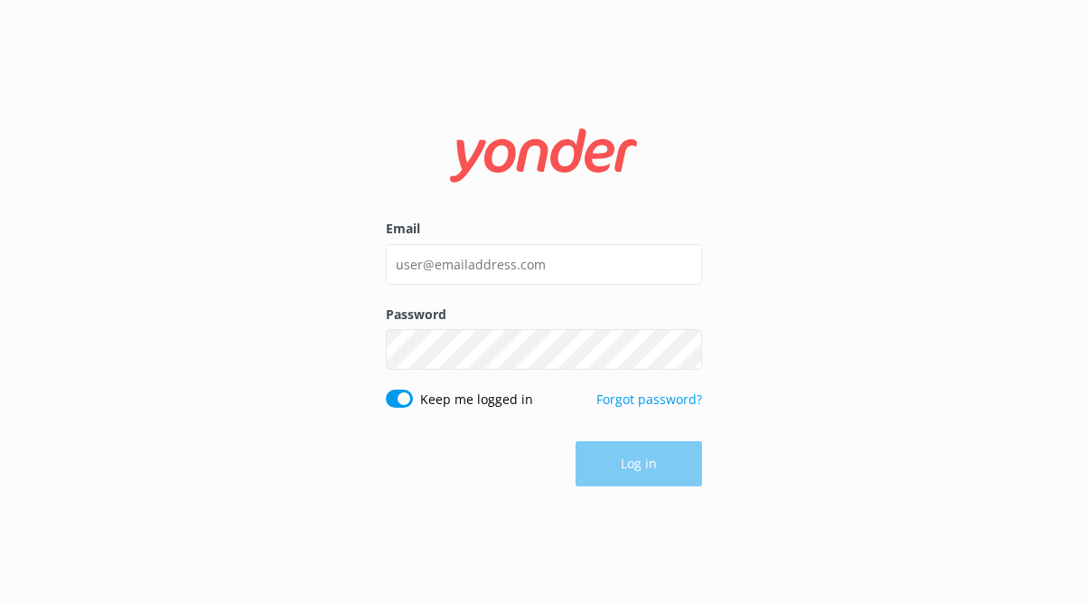
click at [451, 286] on div "Email" at bounding box center [544, 261] width 316 height 85
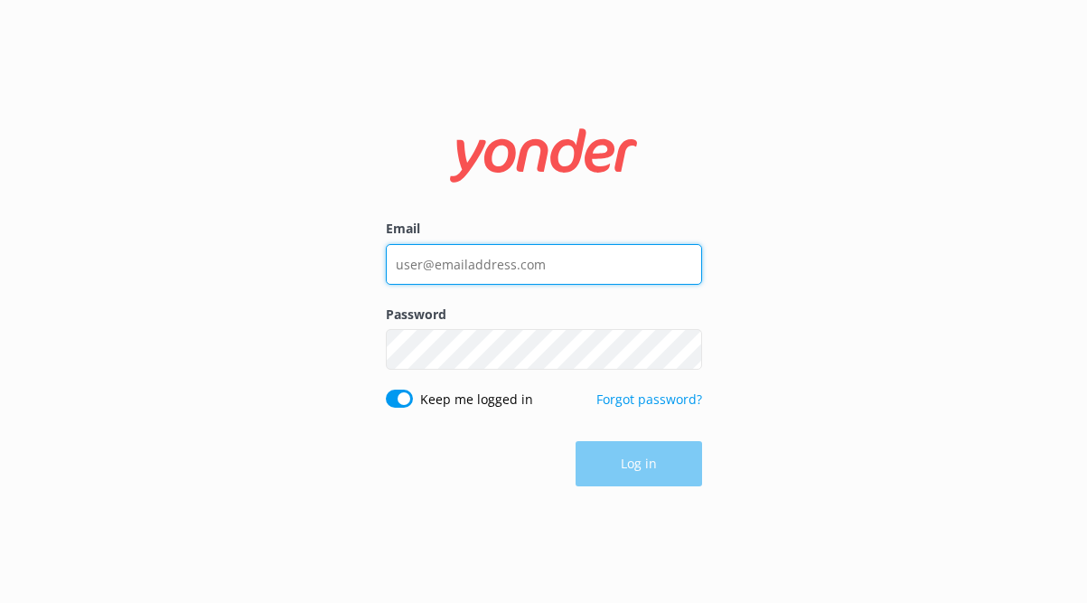
click at [455, 281] on input "Email" at bounding box center [544, 264] width 316 height 41
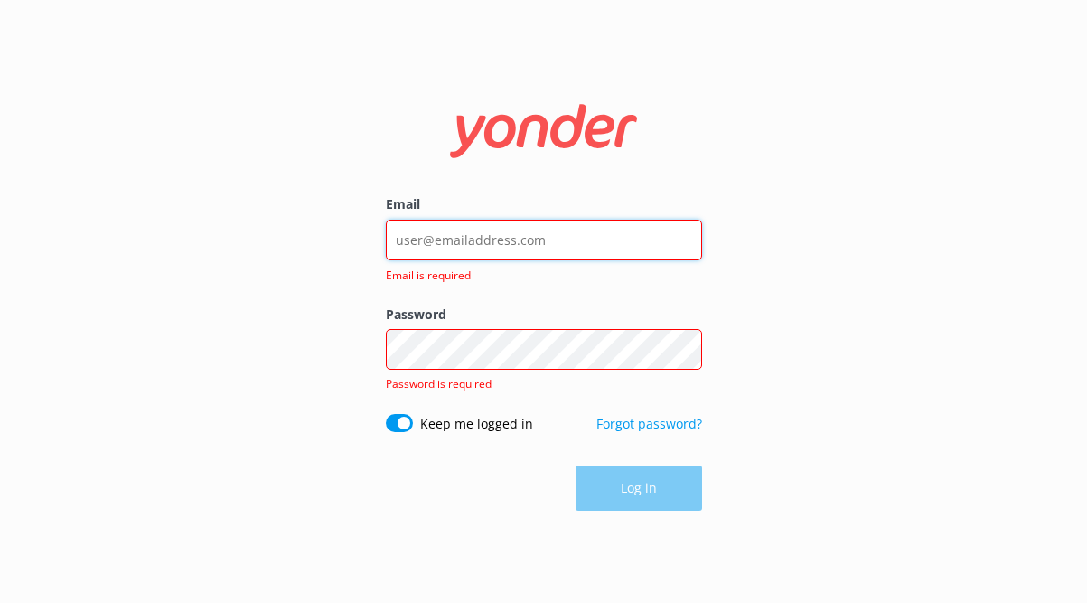
type input "[EMAIL_ADDRESS][DOMAIN_NAME]"
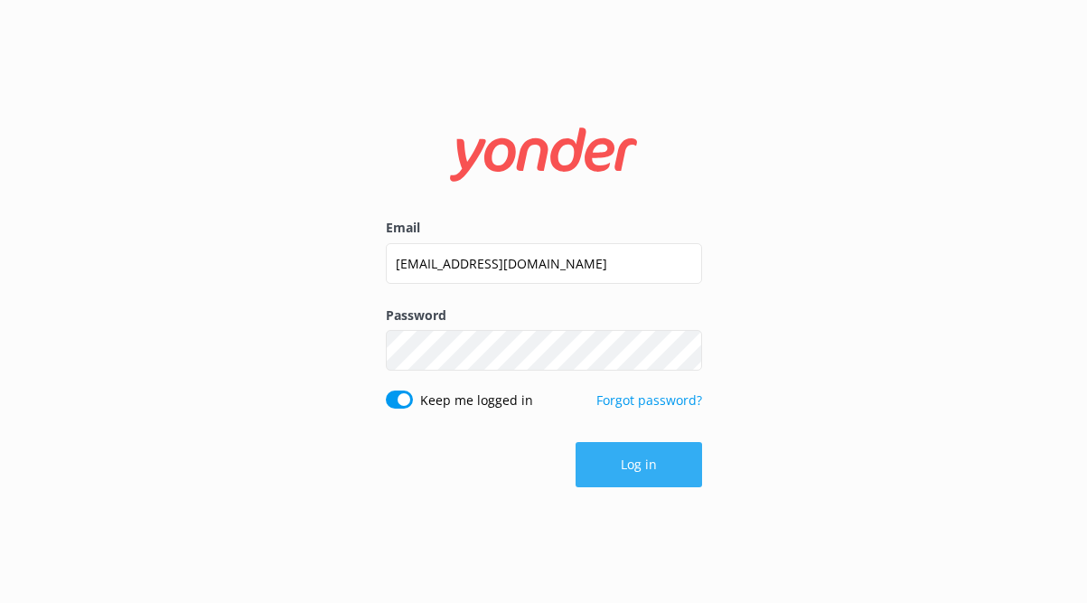
click at [636, 472] on button "Log in" at bounding box center [639, 464] width 126 height 45
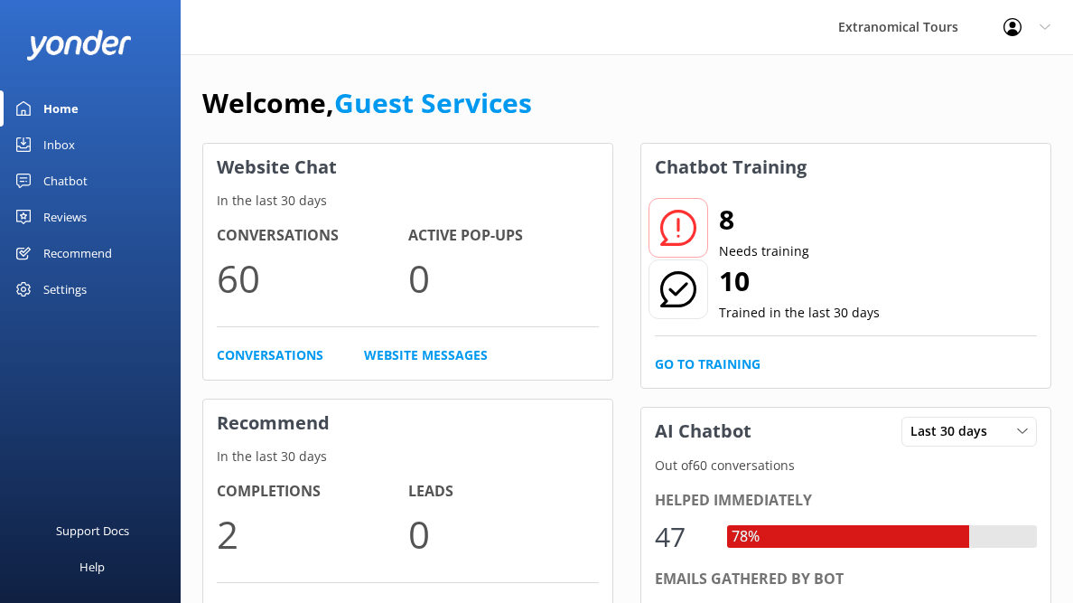
click at [137, 122] on link "Home" at bounding box center [90, 108] width 181 height 36
click at [136, 135] on link "Inbox" at bounding box center [90, 144] width 181 height 36
